Goal: Information Seeking & Learning: Find specific fact

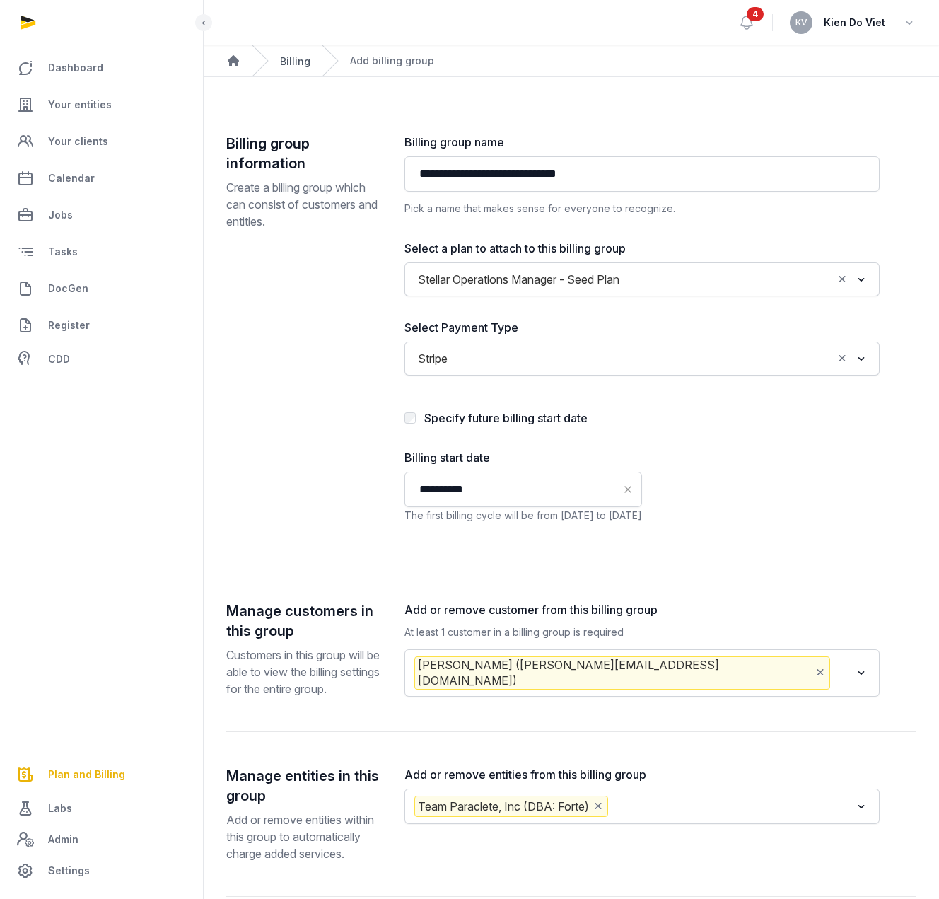
click at [293, 63] on link "Billing" at bounding box center [295, 61] width 30 height 12
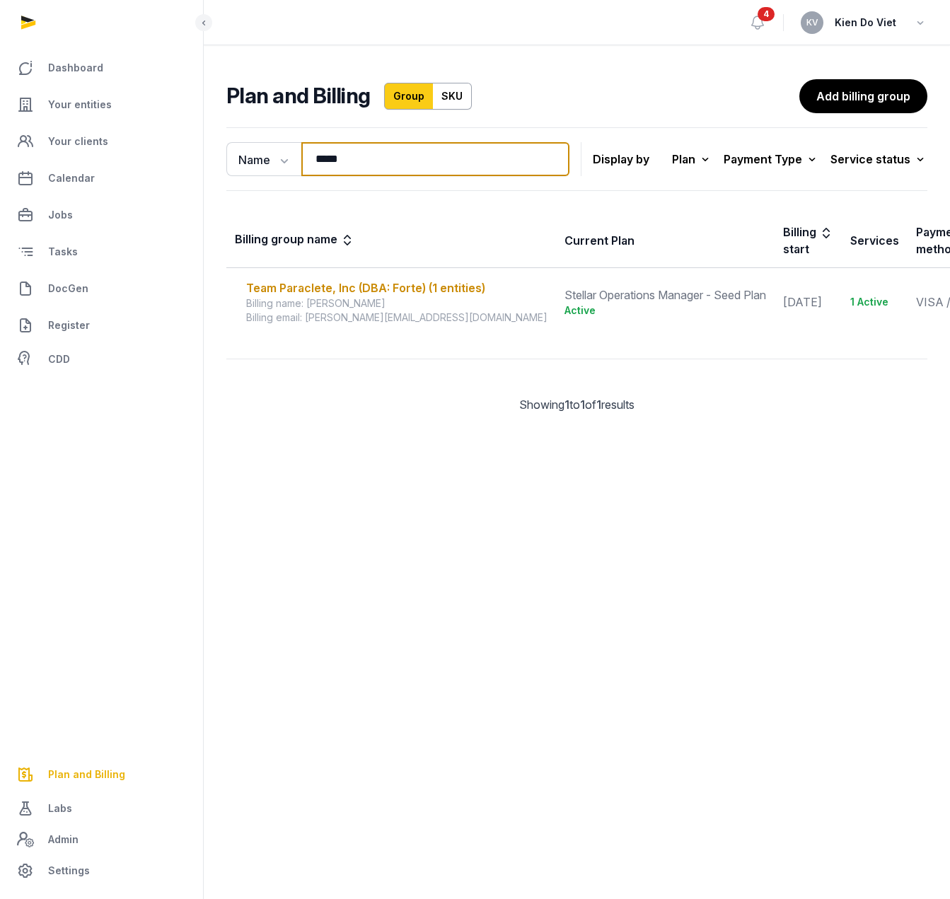
click at [389, 154] on input "****" at bounding box center [435, 159] width 268 height 34
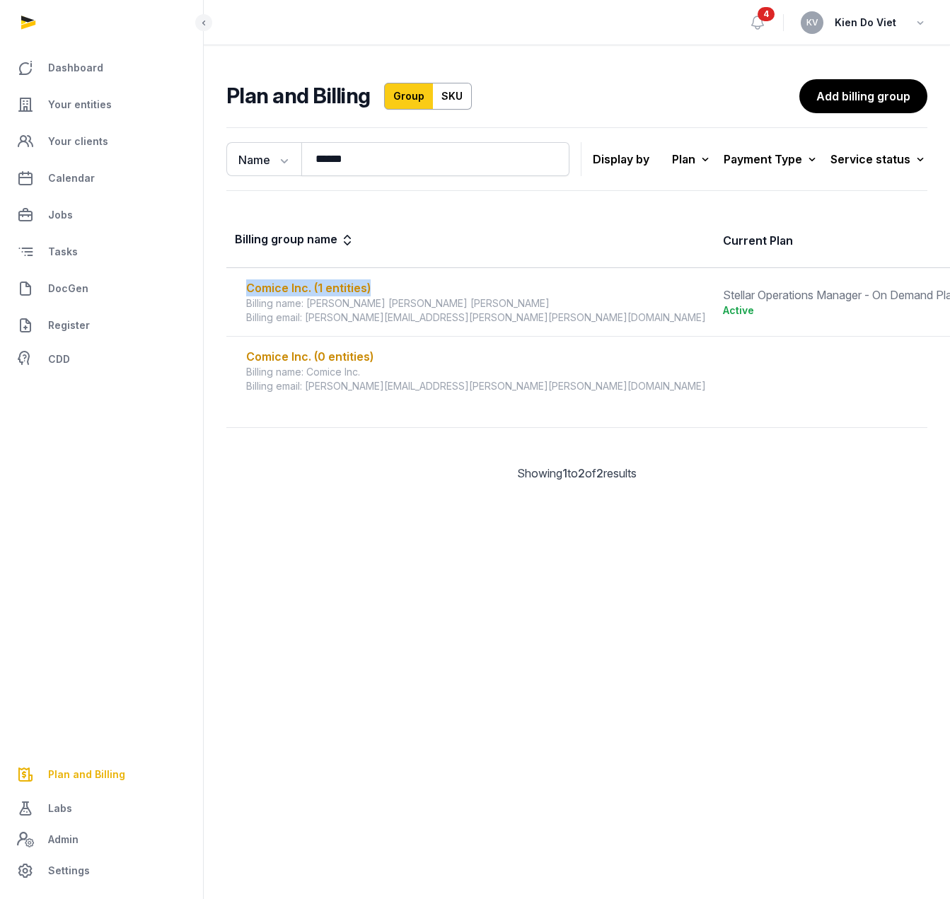
drag, startPoint x: 389, startPoint y: 291, endPoint x: 241, endPoint y: 291, distance: 147.8
click at [241, 291] on div "Comice Inc. (1 entities) Billing name: [PERSON_NAME] [PERSON_NAME] [PERSON_NAME…" at bounding box center [470, 301] width 471 height 45
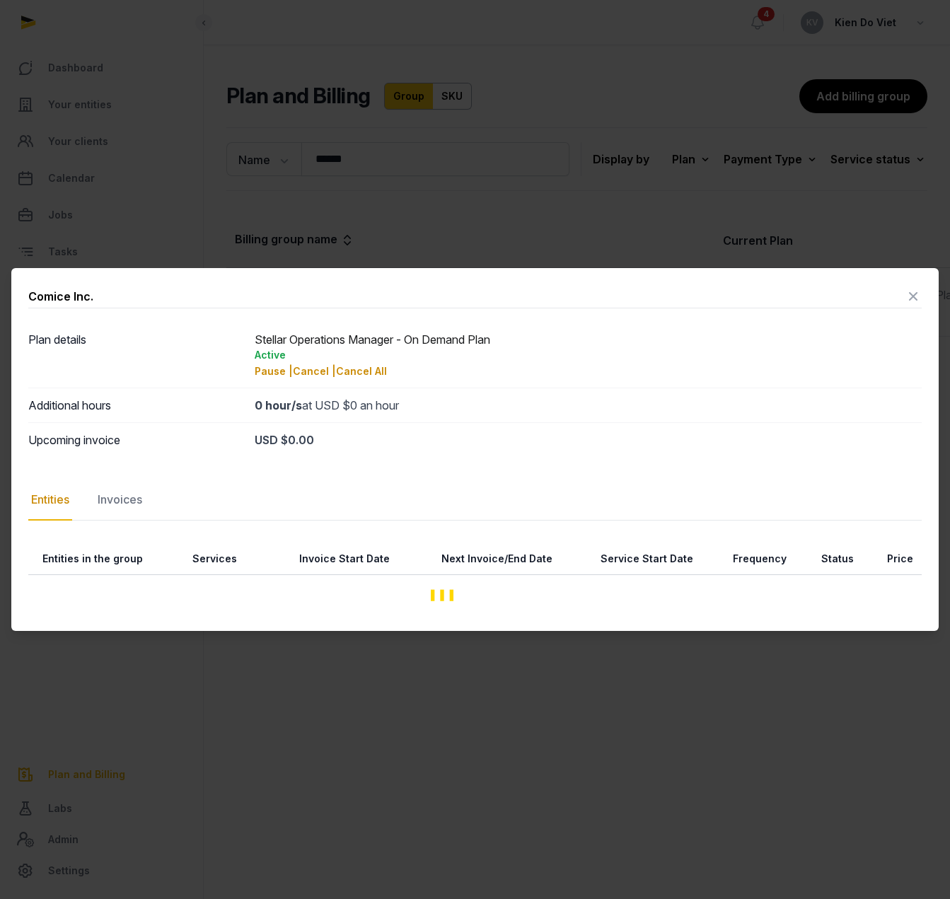
copy div "Comice Inc. (1 entities)"
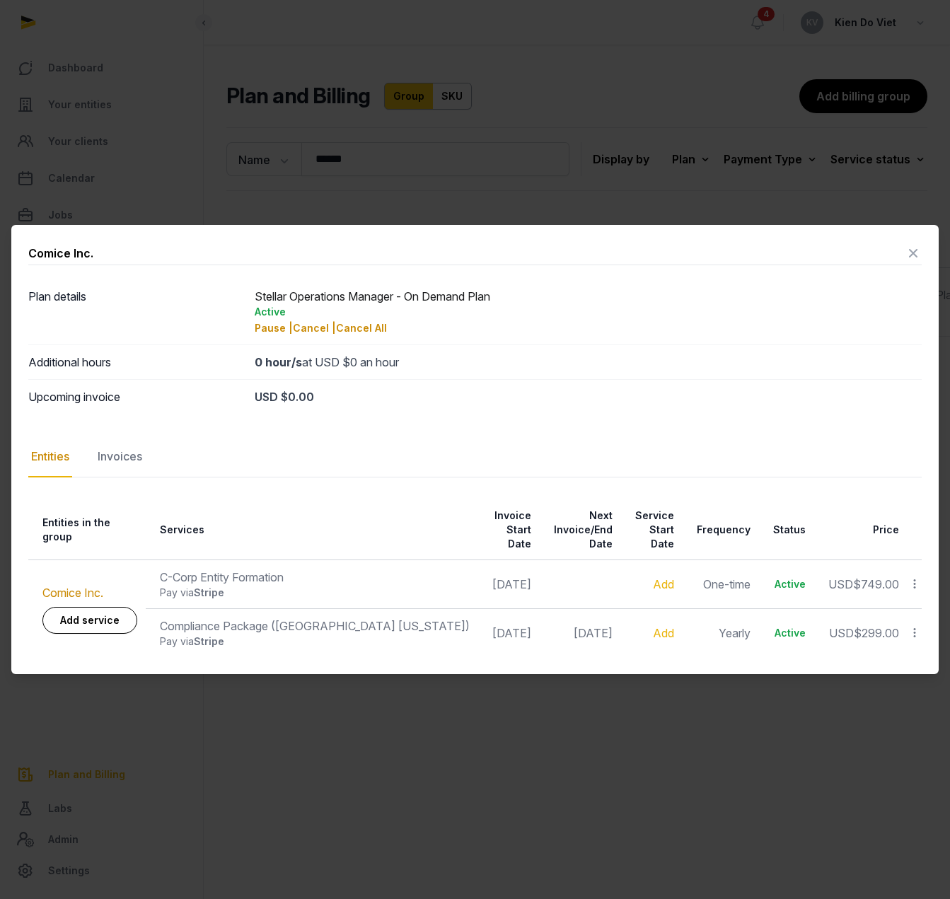
click at [915, 264] on icon at bounding box center [913, 253] width 17 height 23
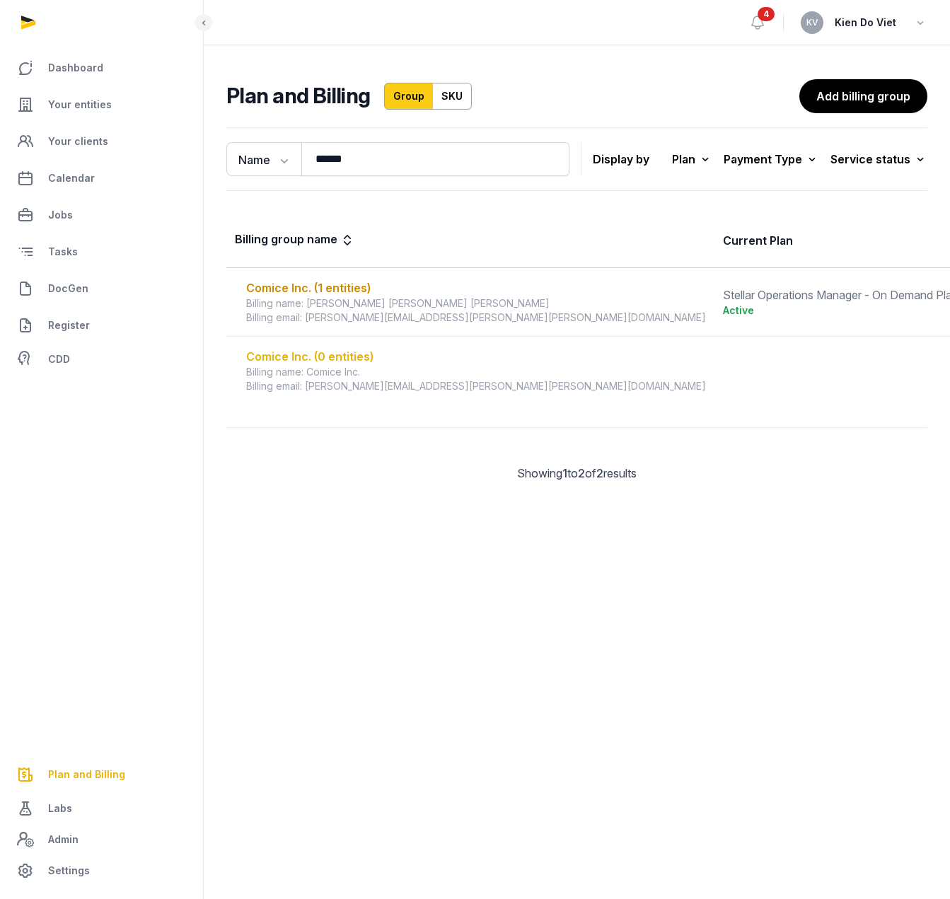
click at [332, 356] on div "Comice Inc. (0 entities)" at bounding box center [476, 356] width 460 height 17
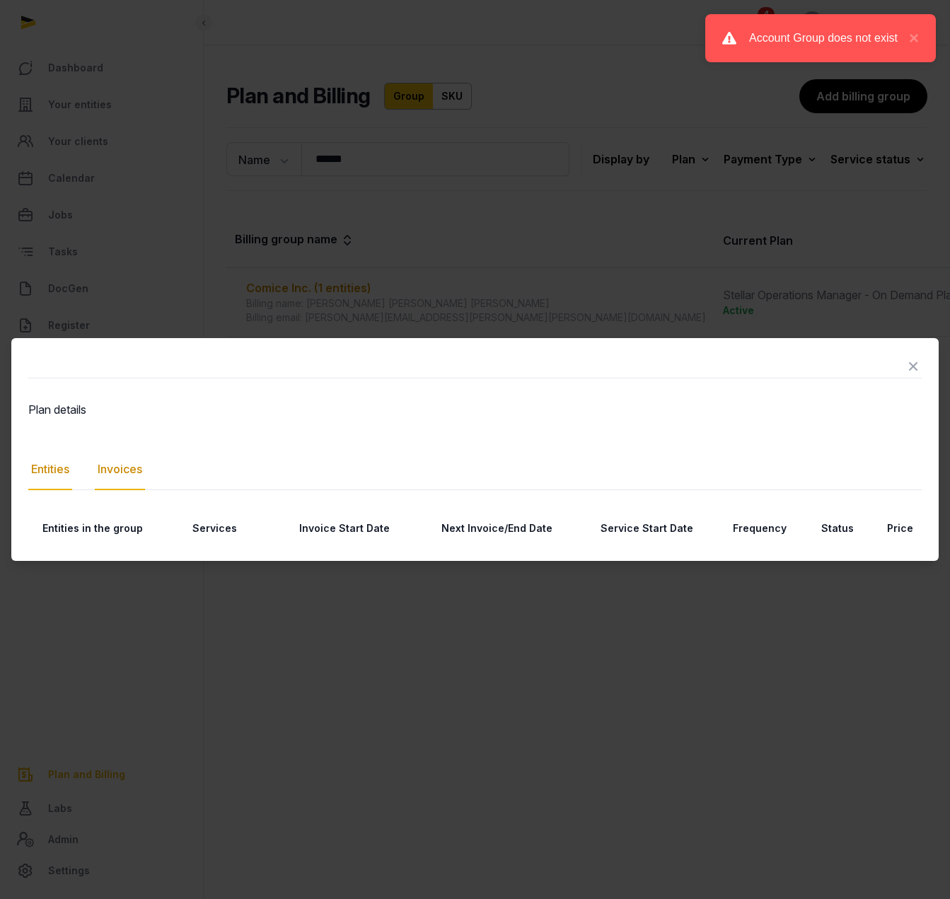
click at [132, 468] on div "Invoices" at bounding box center [120, 469] width 50 height 41
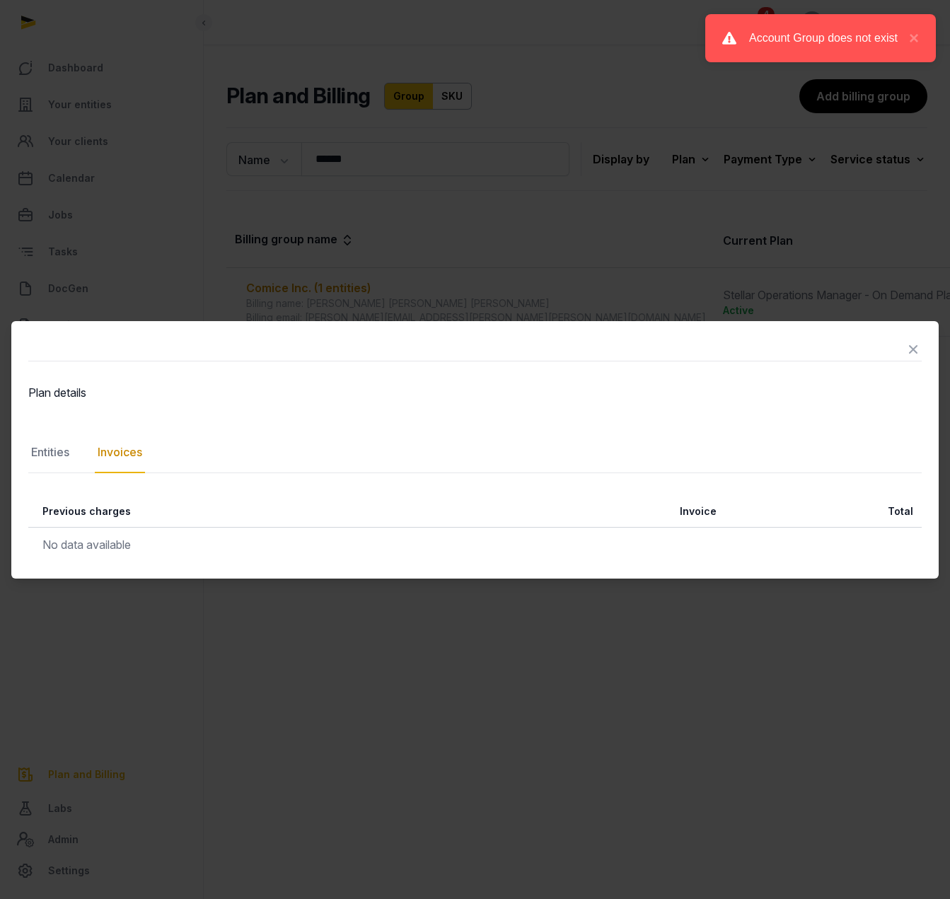
click at [915, 350] on icon at bounding box center [913, 349] width 17 height 23
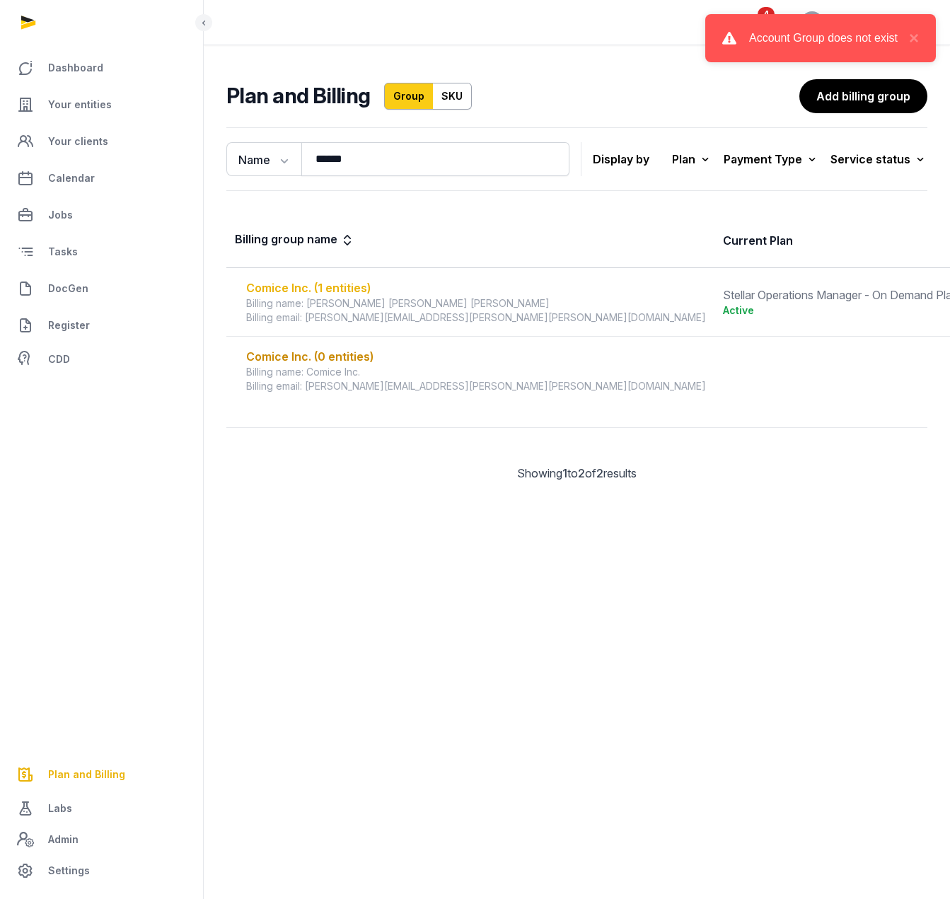
click at [334, 287] on div "Comice Inc. (1 entities)" at bounding box center [476, 287] width 460 height 17
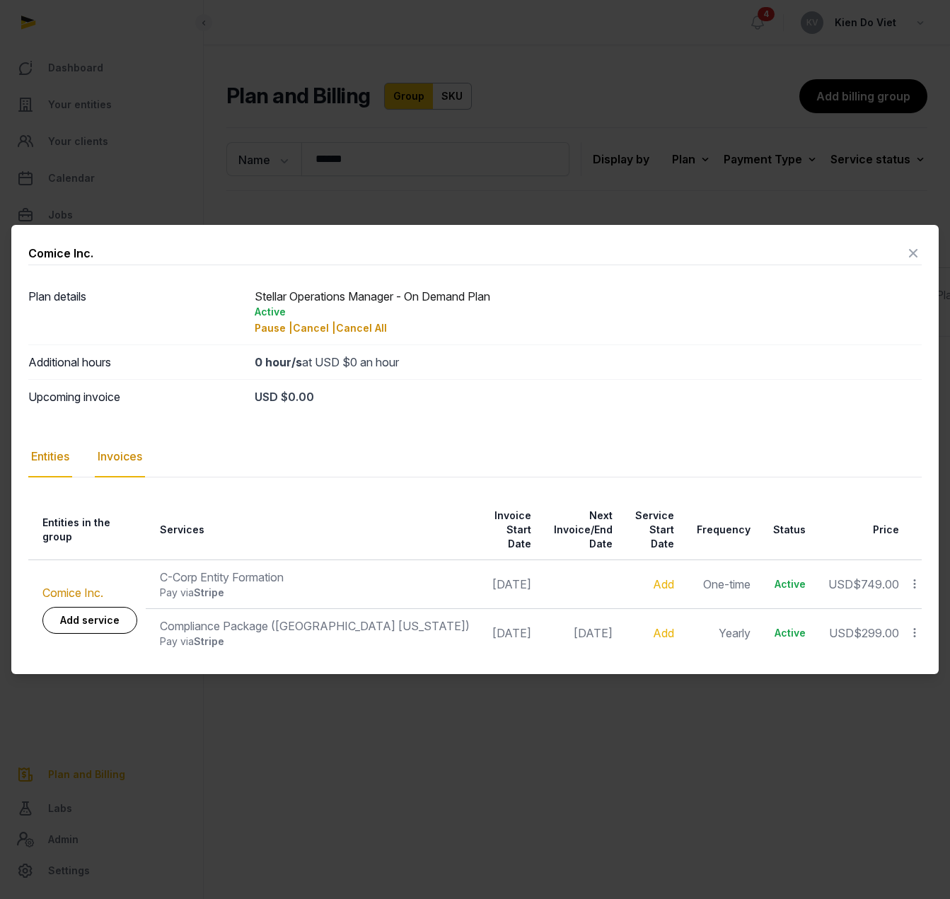
click at [126, 462] on div "Invoices" at bounding box center [120, 456] width 50 height 41
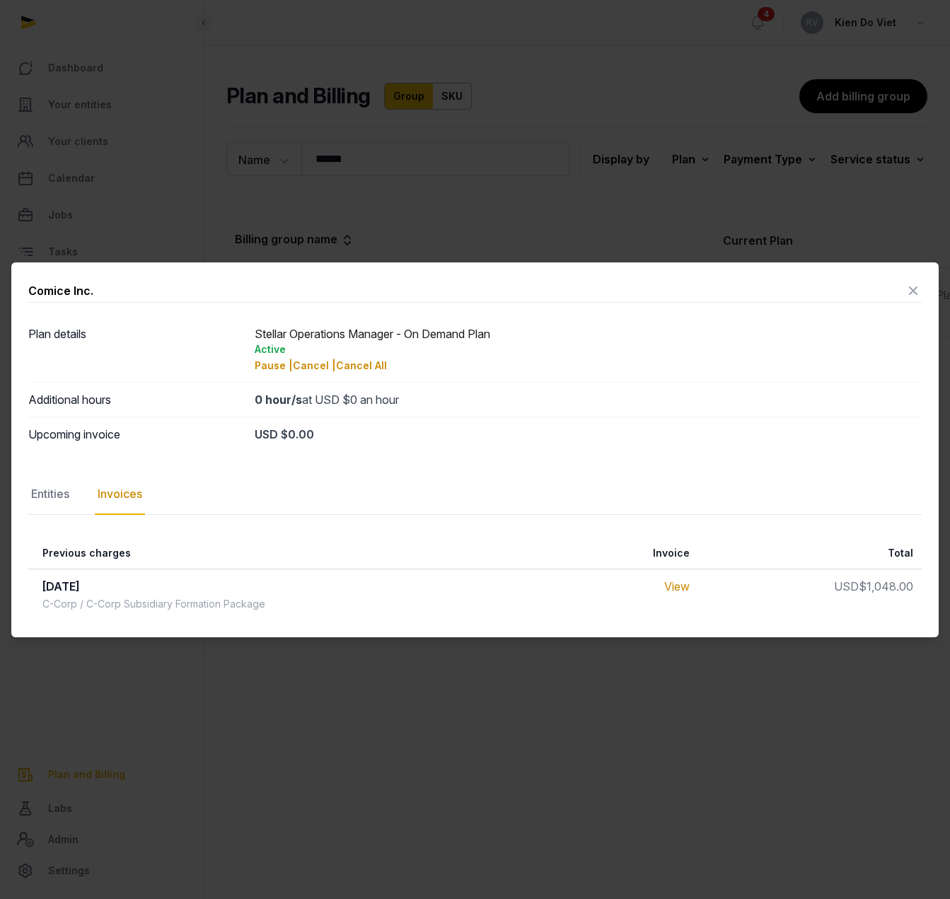
click at [916, 286] on icon at bounding box center [913, 290] width 17 height 23
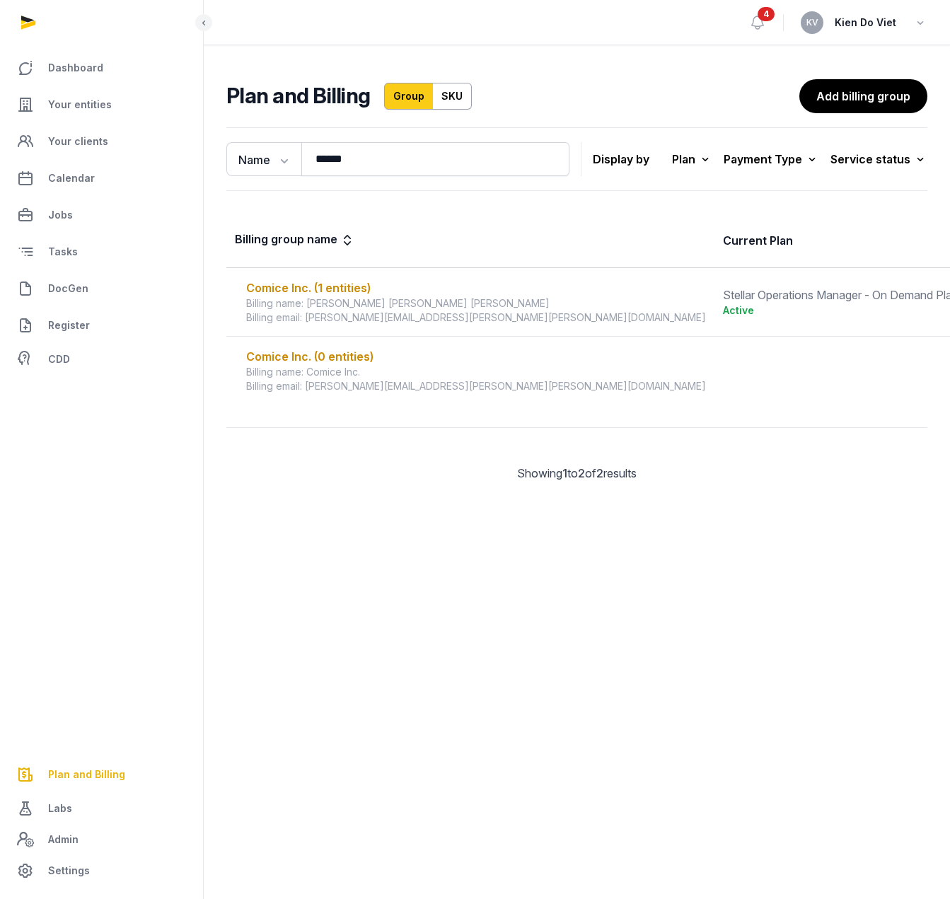
click at [442, 639] on main "Open sidebar 4 [PERSON_NAME] Do Viet Plan and Billing Group SKU Add billing gro…" at bounding box center [475, 449] width 950 height 899
click at [415, 166] on input "******" at bounding box center [435, 159] width 268 height 34
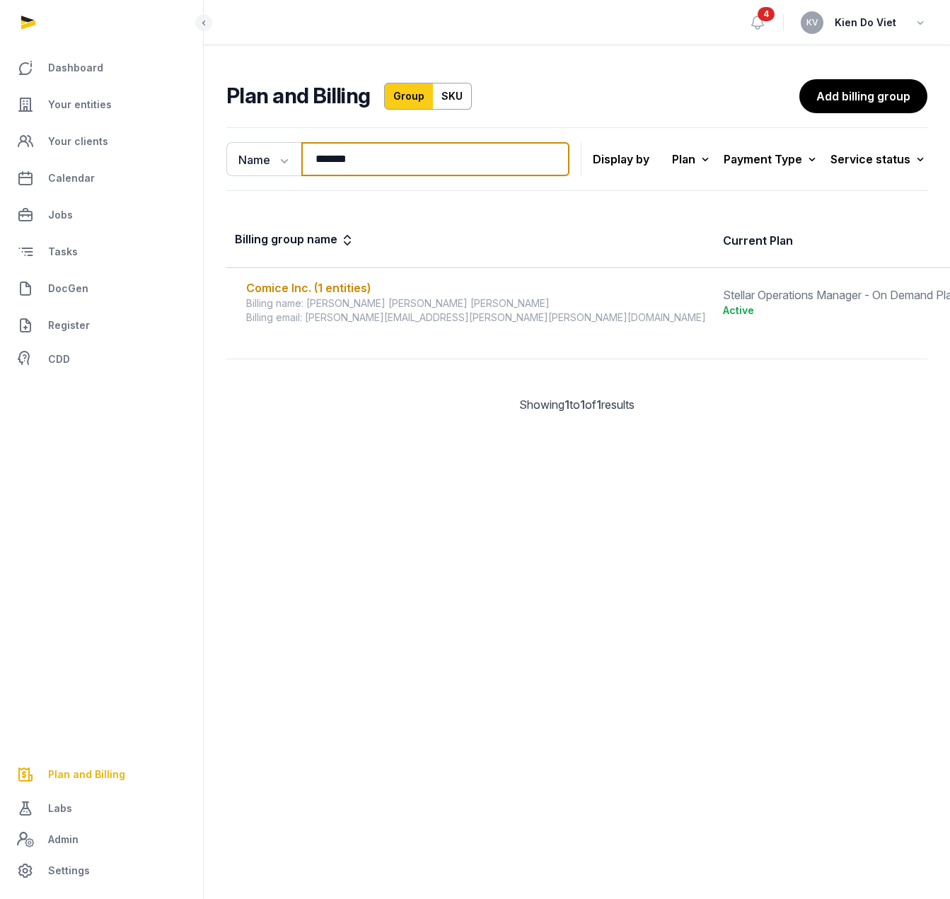
click at [382, 157] on input "******" at bounding box center [435, 159] width 268 height 34
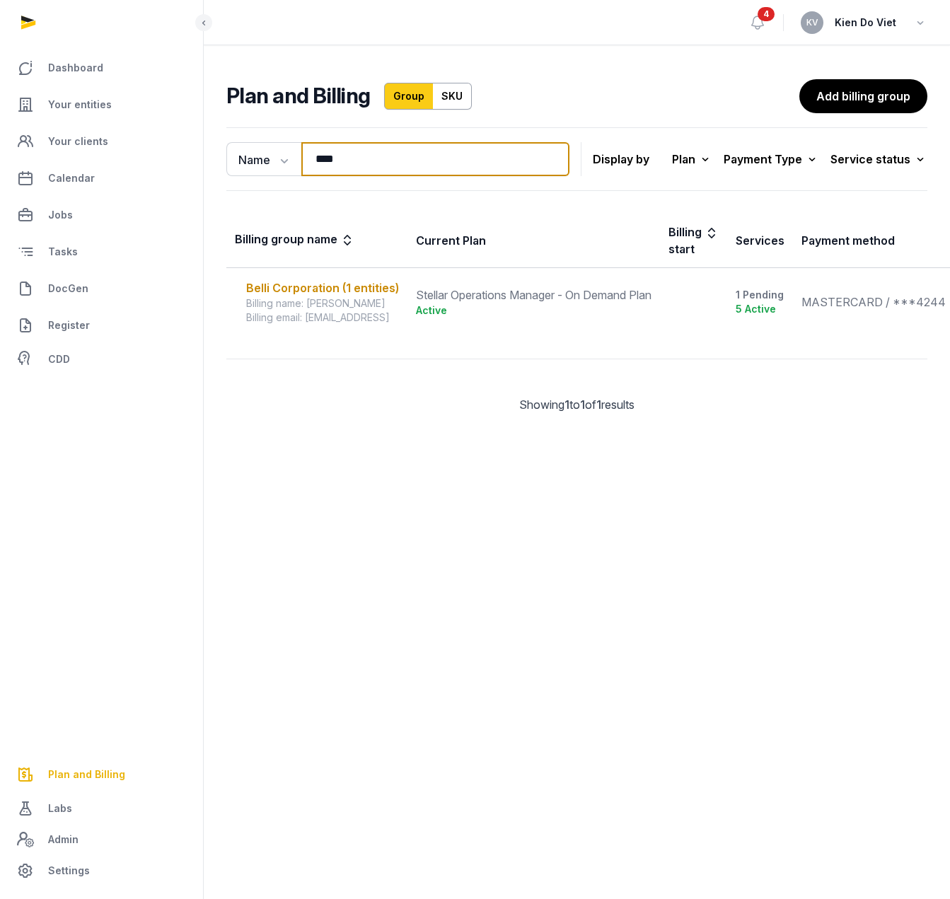
type input "****"
drag, startPoint x: 416, startPoint y: 397, endPoint x: 402, endPoint y: 375, distance: 26.1
click at [416, 398] on div "Showing 1 to 1 of 1 results" at bounding box center [576, 404] width 701 height 17
click at [340, 289] on div "Belli Corporation (1 entities)" at bounding box center [322, 287] width 153 height 17
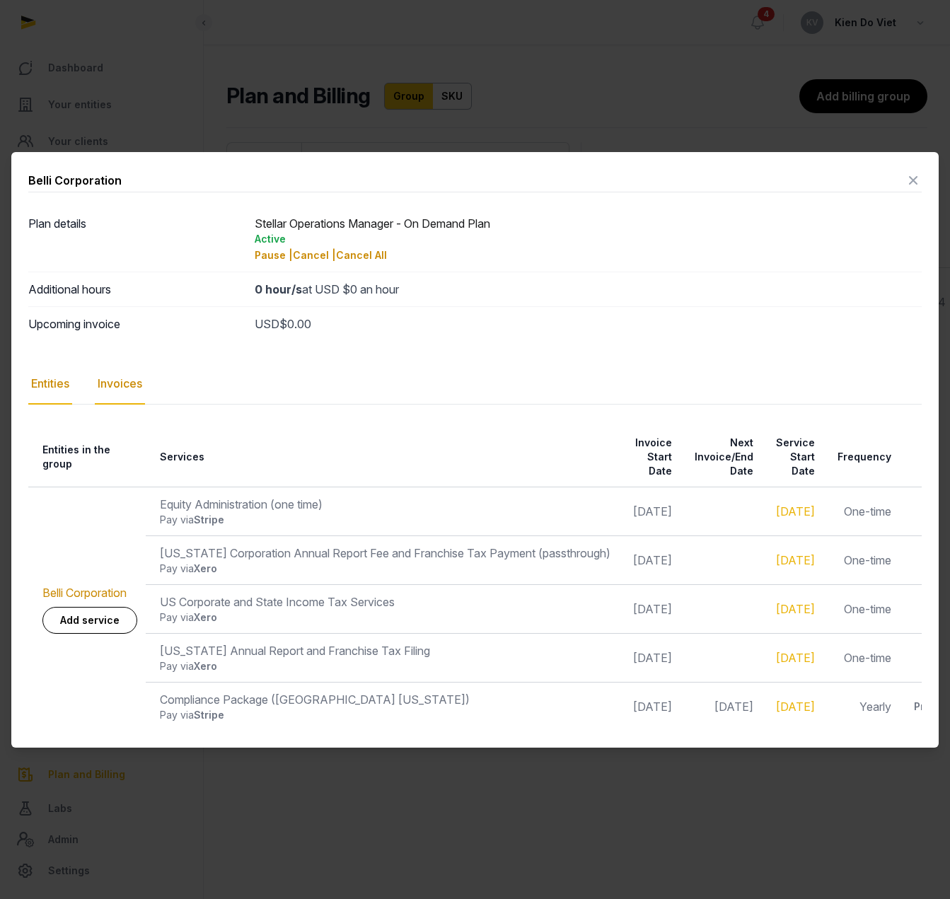
click at [127, 385] on div "Invoices" at bounding box center [120, 384] width 50 height 41
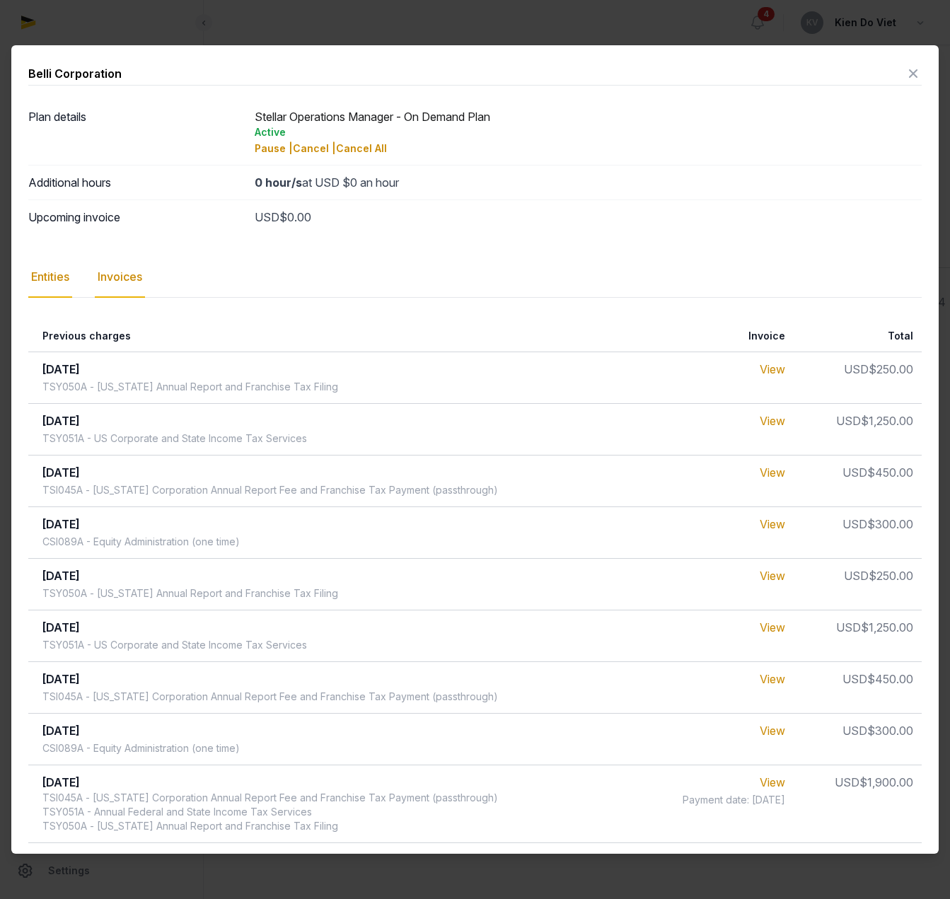
click at [45, 279] on div "Entities" at bounding box center [50, 277] width 44 height 41
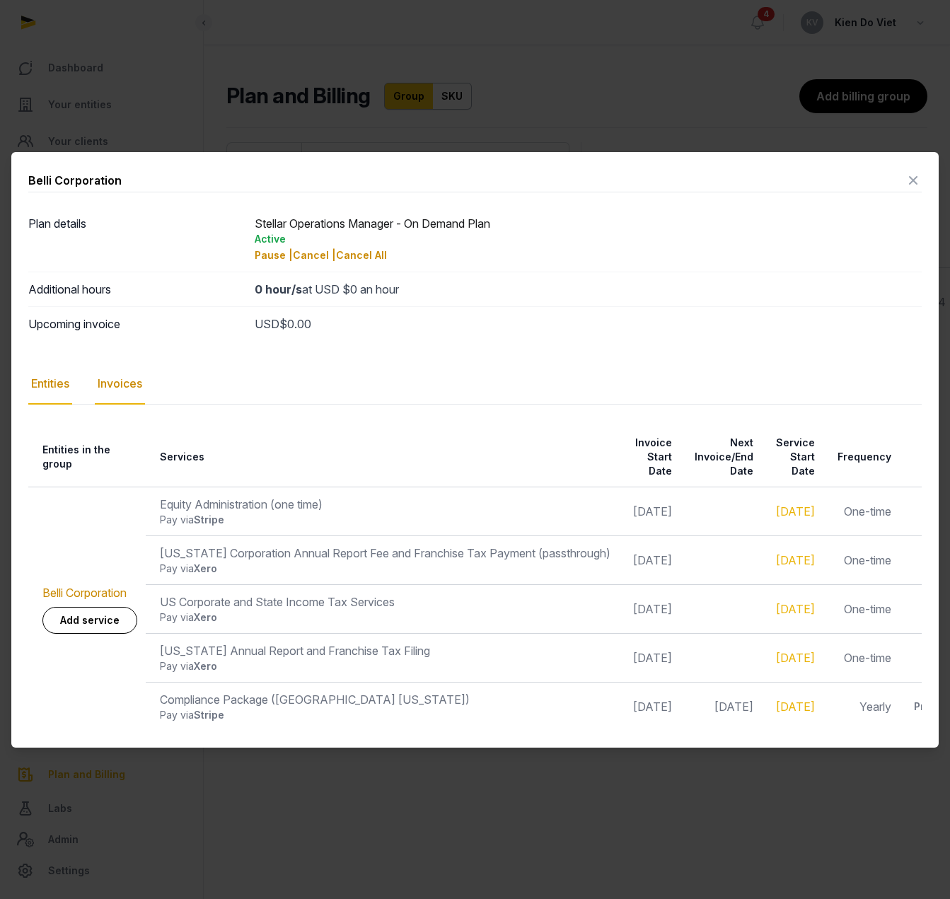
click at [122, 383] on div "Invoices" at bounding box center [120, 384] width 50 height 41
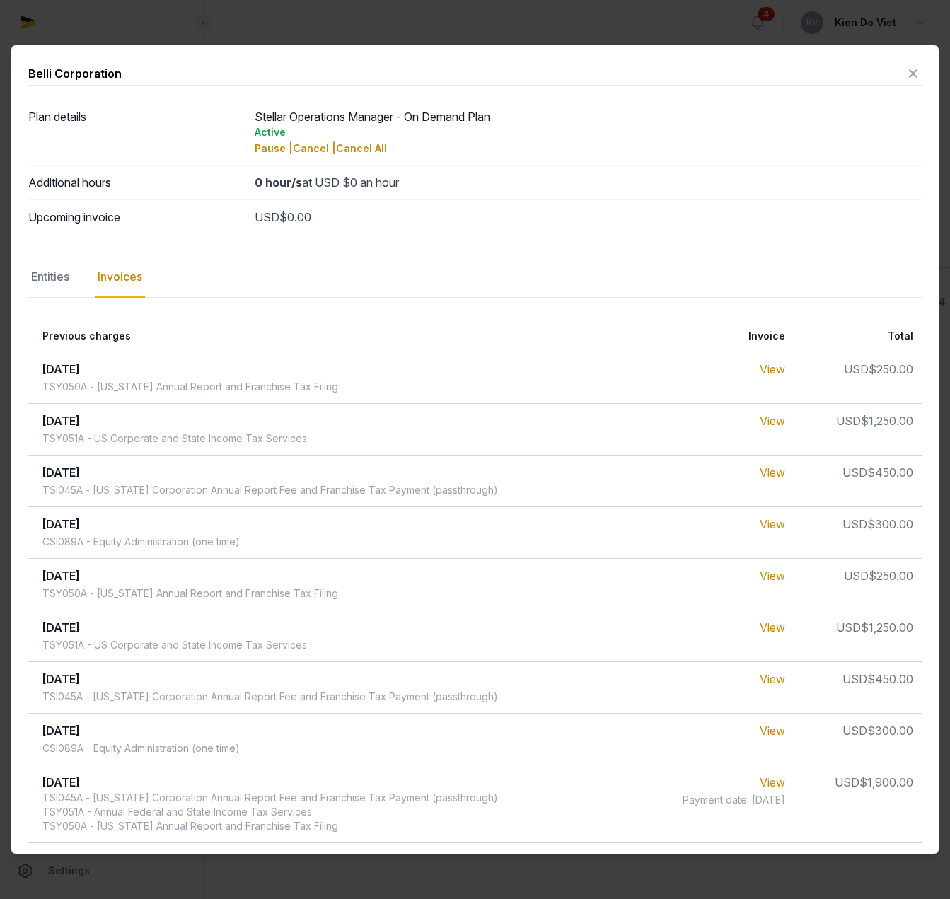
click at [905, 79] on icon at bounding box center [913, 73] width 17 height 23
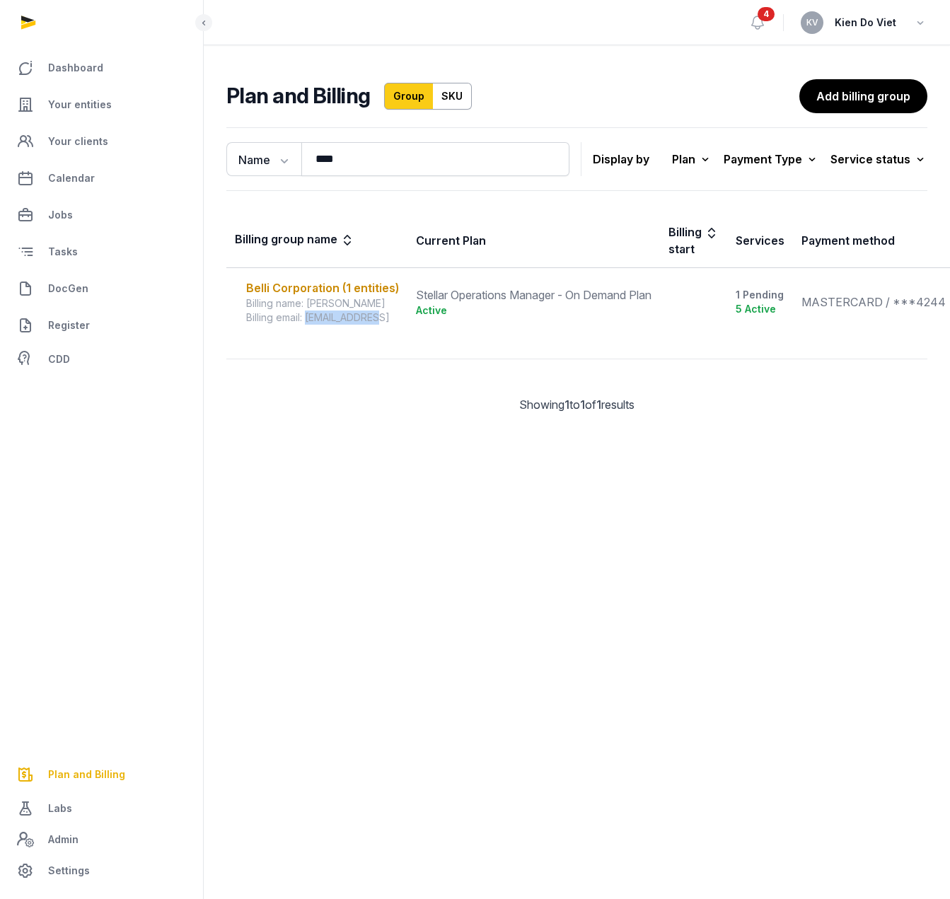
drag, startPoint x: 381, startPoint y: 325, endPoint x: 308, endPoint y: 321, distance: 73.0
click at [308, 321] on td "Belli Corporation (1 entities) Billing name: [PERSON_NAME] email: [EMAIL_ADDRES…" at bounding box center [316, 302] width 181 height 69
copy div "[EMAIL_ADDRESS]"
